Goal: Information Seeking & Learning: Understand process/instructions

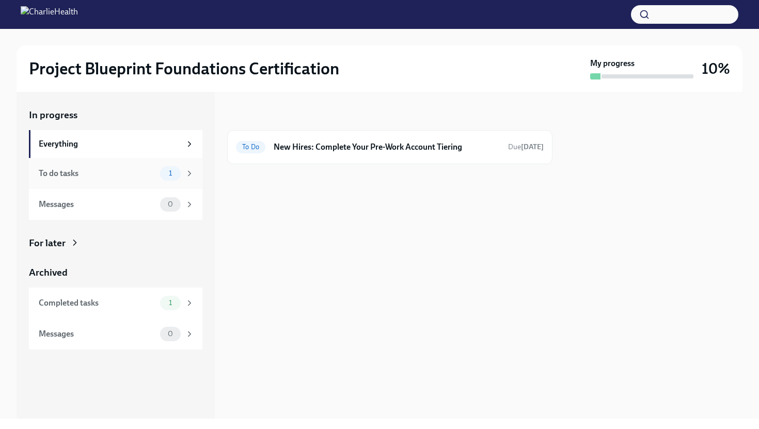
click at [93, 177] on div "To do tasks" at bounding box center [97, 173] width 117 height 11
click at [86, 298] on div "Completed tasks" at bounding box center [97, 302] width 117 height 11
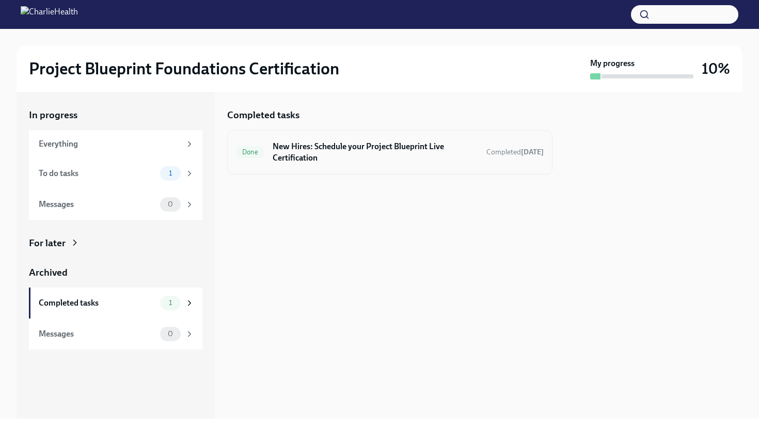
click at [299, 147] on h6 "New Hires: Schedule your Project Blueprint Live Certification" at bounding box center [374, 152] width 205 height 23
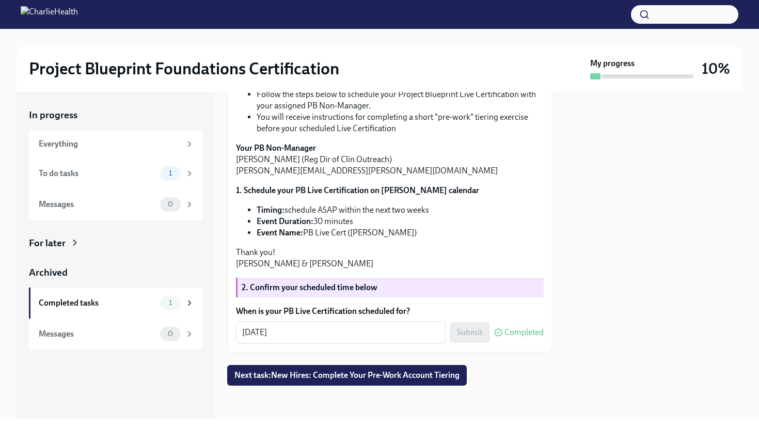
scroll to position [360, 0]
click at [334, 377] on span "Next task : New Hires: Complete Your Pre-Work Account Tiering" at bounding box center [346, 375] width 225 height 10
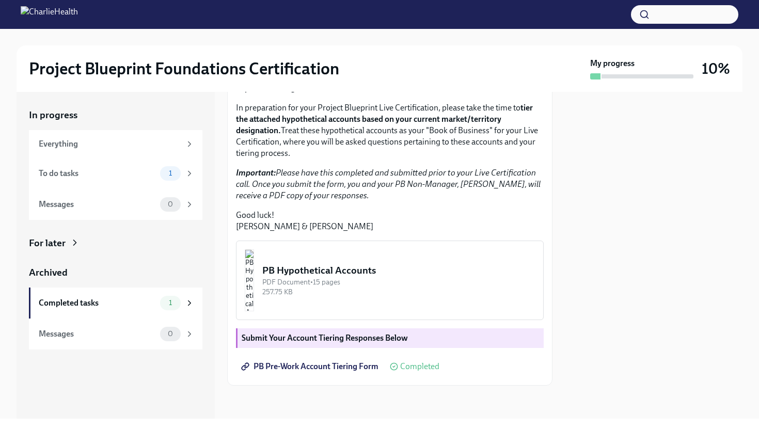
scroll to position [239, 0]
click at [315, 367] on span "PB Pre-Work Account Tiering Form" at bounding box center [310, 366] width 135 height 10
click at [254, 273] on img "button" at bounding box center [249, 280] width 9 height 62
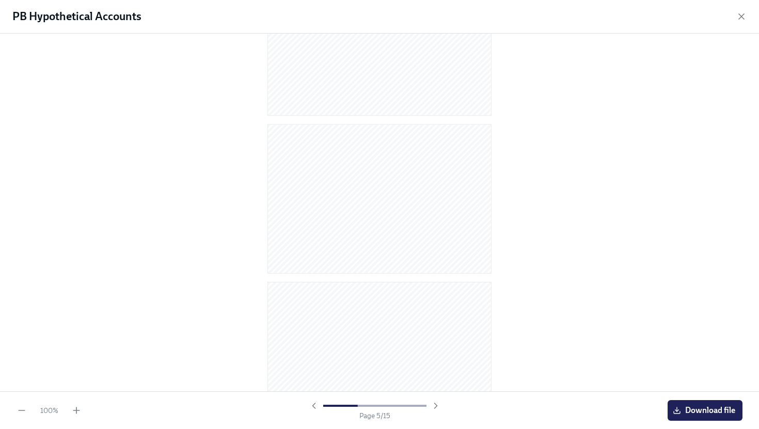
scroll to position [189, 0]
